Goal: Check status: Check status

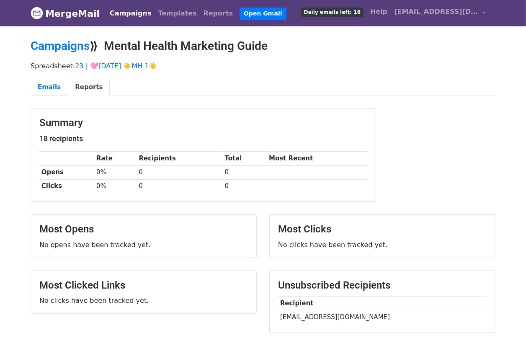
scroll to position [50, 0]
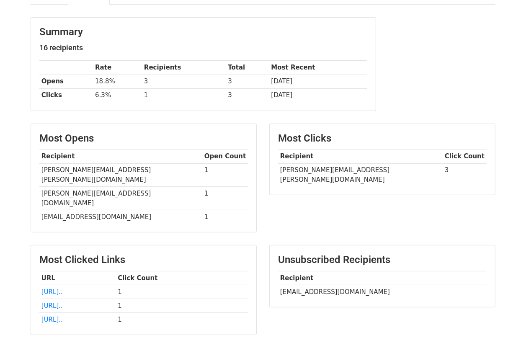
scroll to position [123, 0]
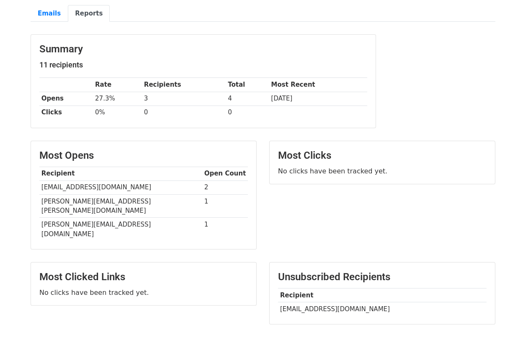
scroll to position [96, 0]
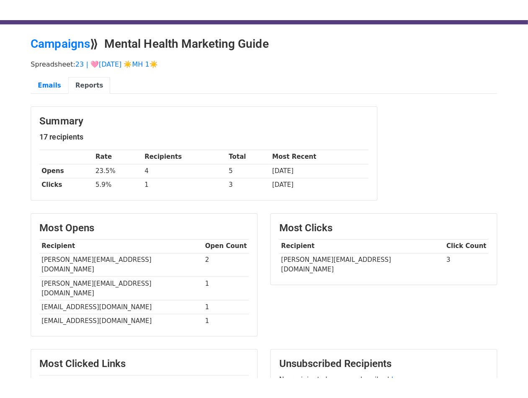
scroll to position [27, 0]
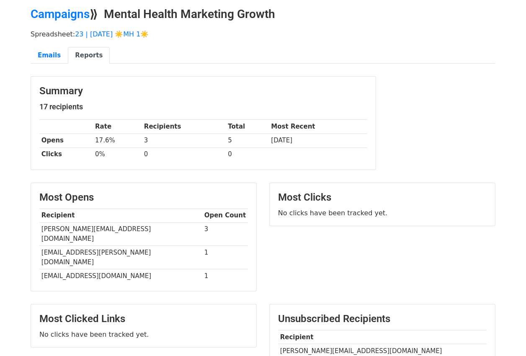
scroll to position [38, 0]
